Goal: Information Seeking & Learning: Compare options

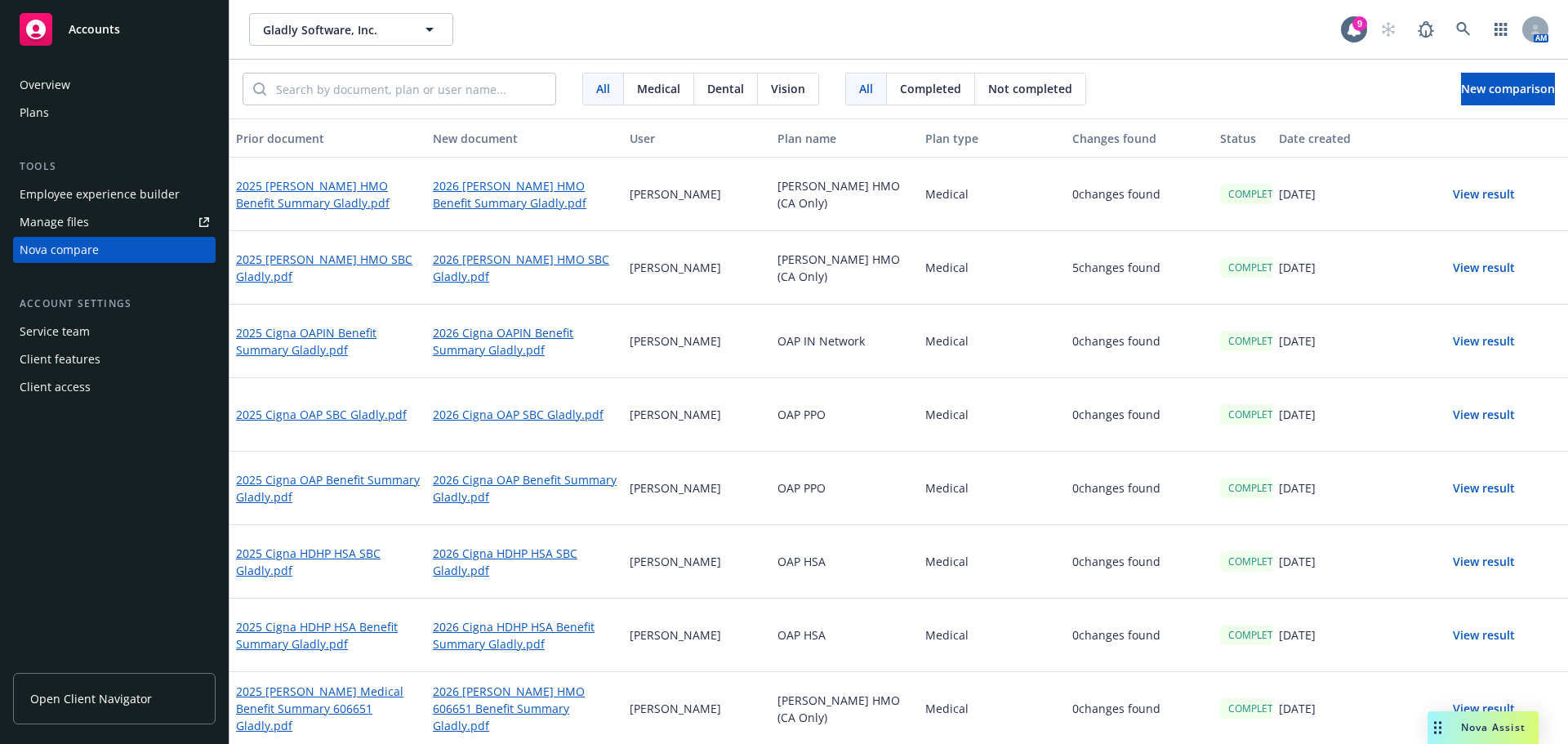
click at [1475, 194] on button "View result" at bounding box center [1484, 194] width 114 height 32
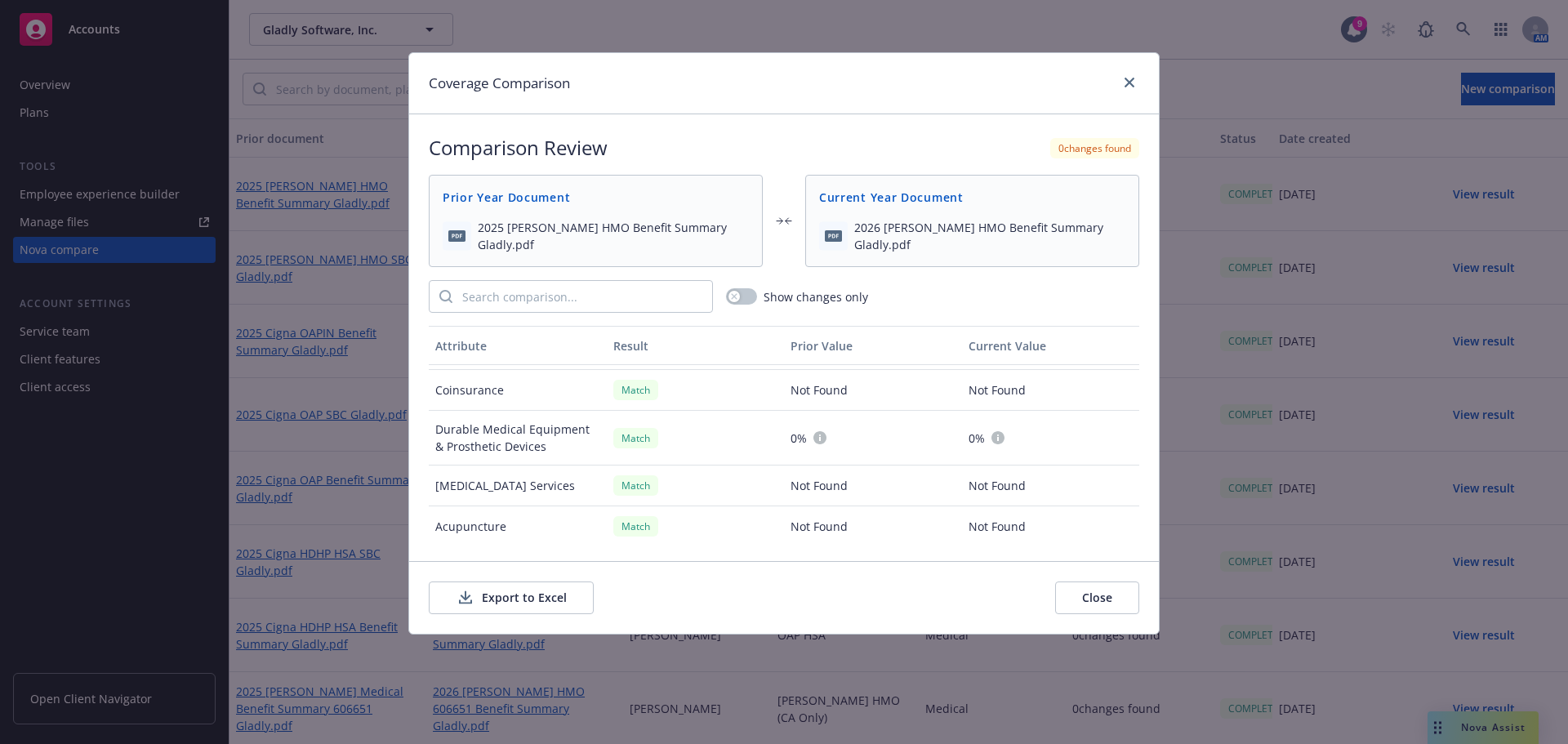
scroll to position [1401, 0]
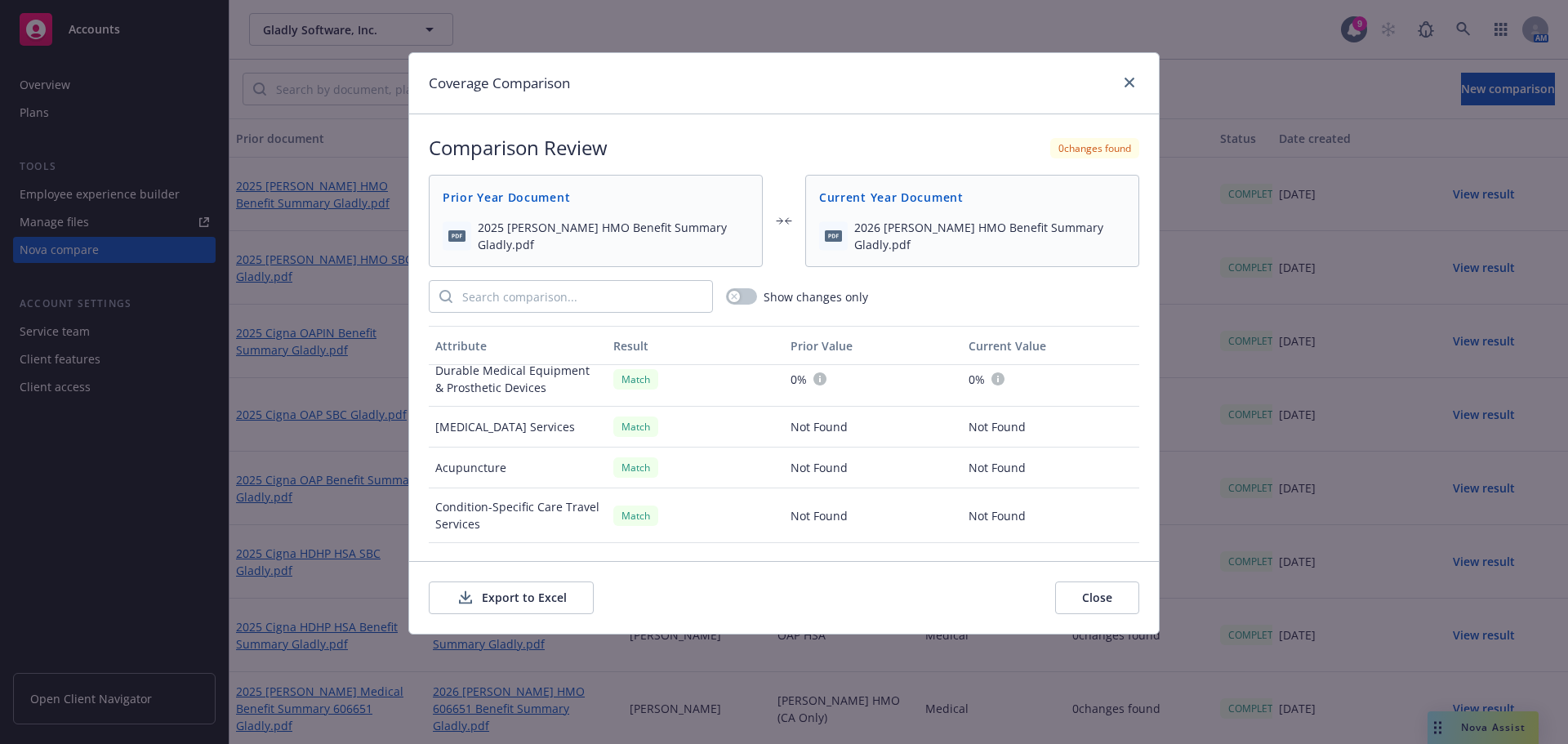
click at [500, 602] on button "Export to Excel" at bounding box center [511, 597] width 165 height 32
click at [1132, 82] on icon "close" at bounding box center [1129, 82] width 10 height 10
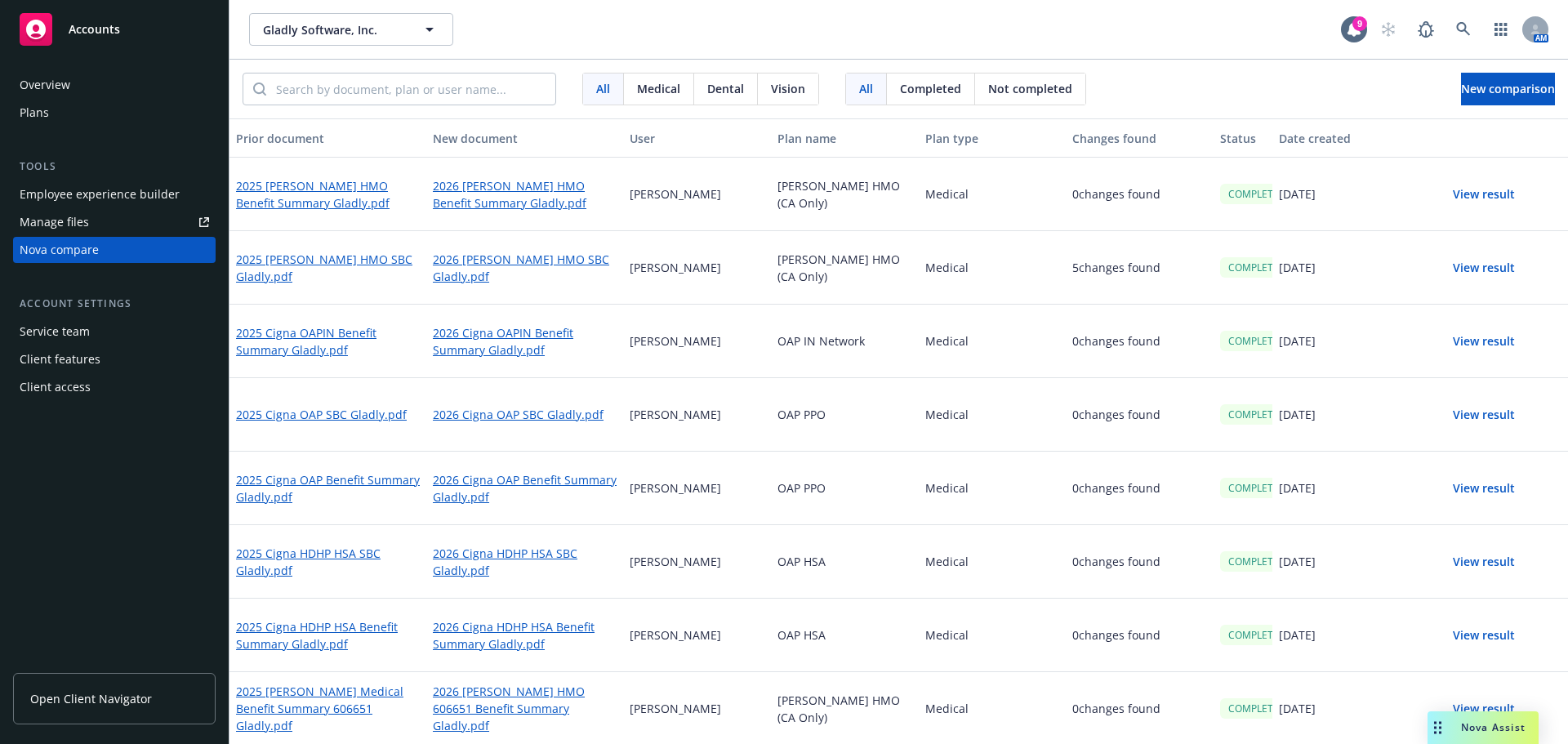
click at [1478, 197] on button "View result" at bounding box center [1484, 194] width 114 height 32
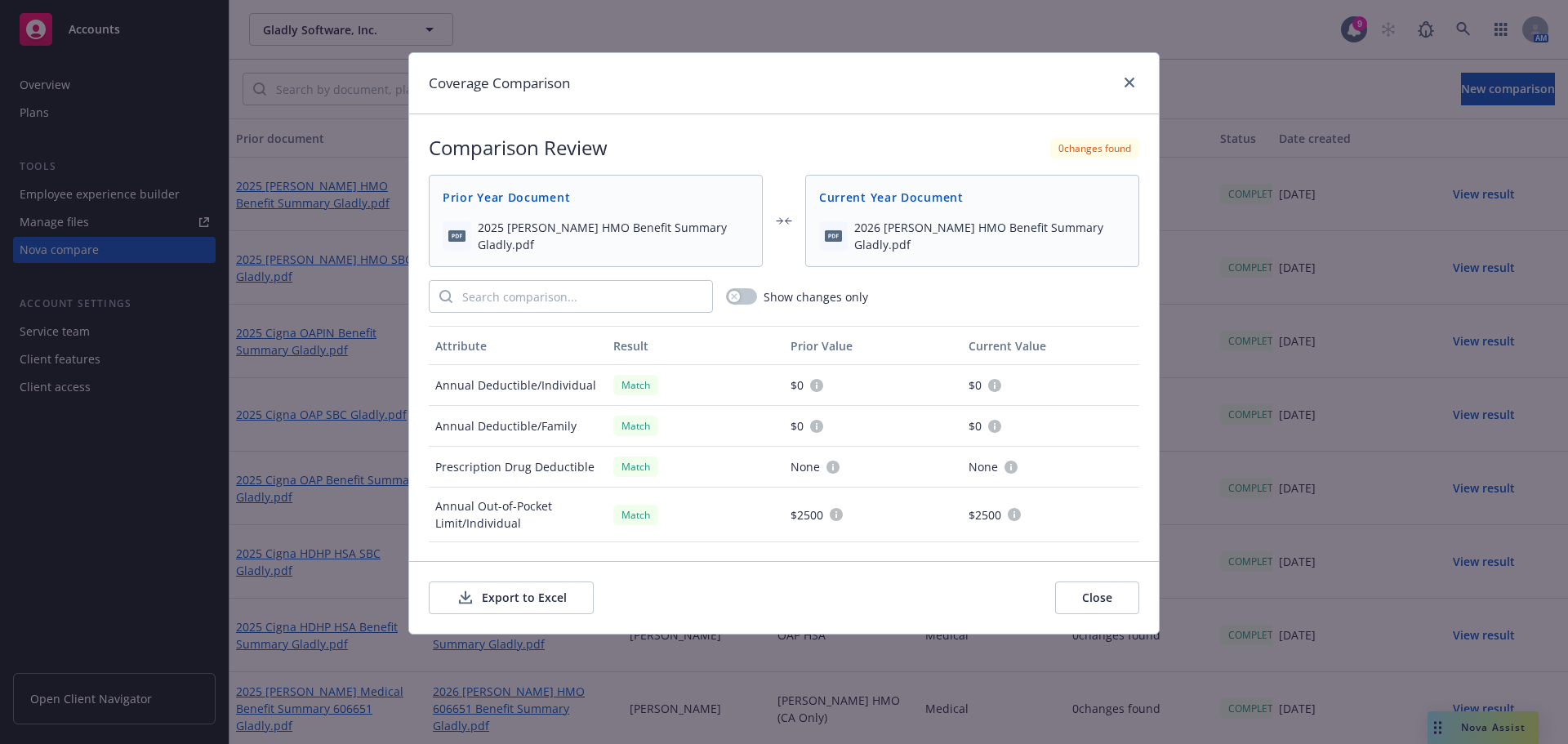
click at [521, 594] on button "Export to Excel" at bounding box center [511, 597] width 165 height 32
